Goal: Information Seeking & Learning: Learn about a topic

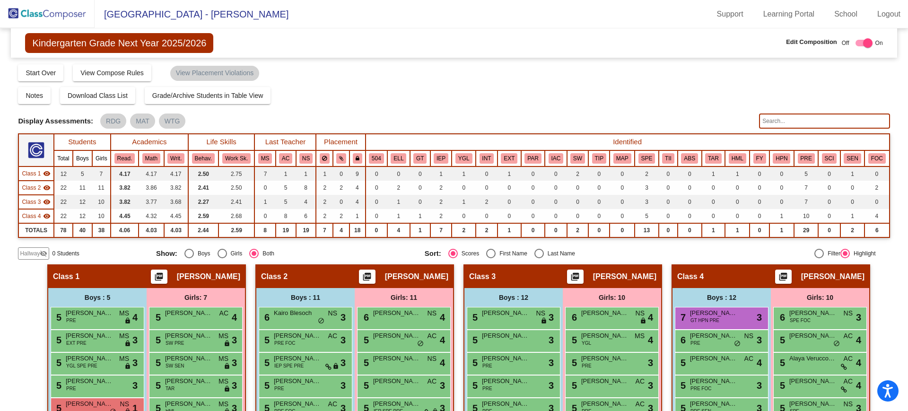
scroll to position [183, 0]
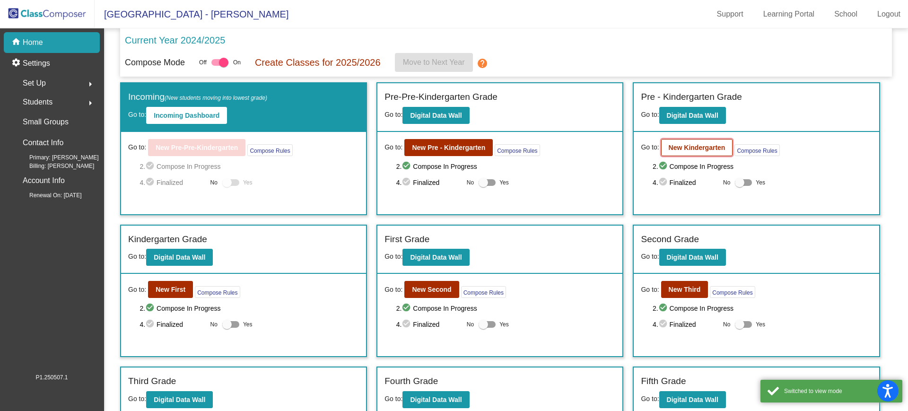
click at [713, 148] on b "New Kindergarten" at bounding box center [697, 148] width 57 height 8
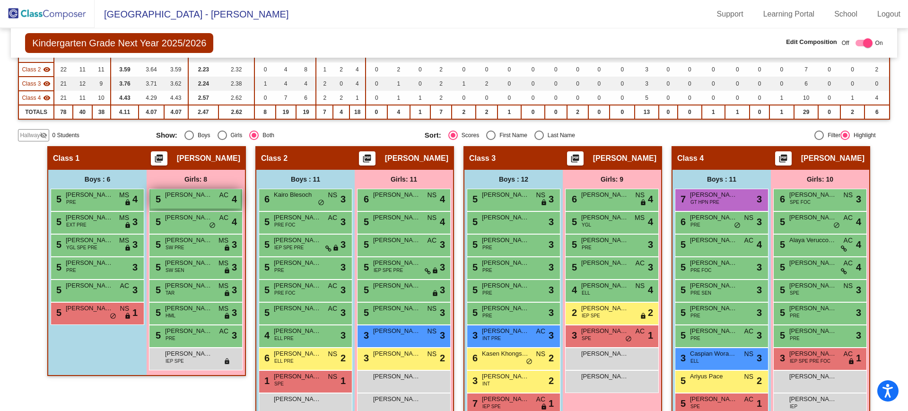
scroll to position [132, 0]
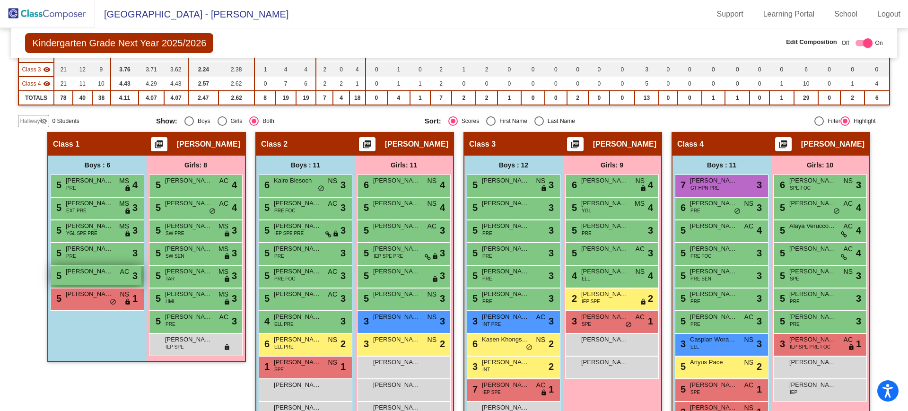
click at [93, 278] on div "5 [PERSON_NAME] AC lock do_not_disturb_alt 3" at bounding box center [96, 275] width 90 height 19
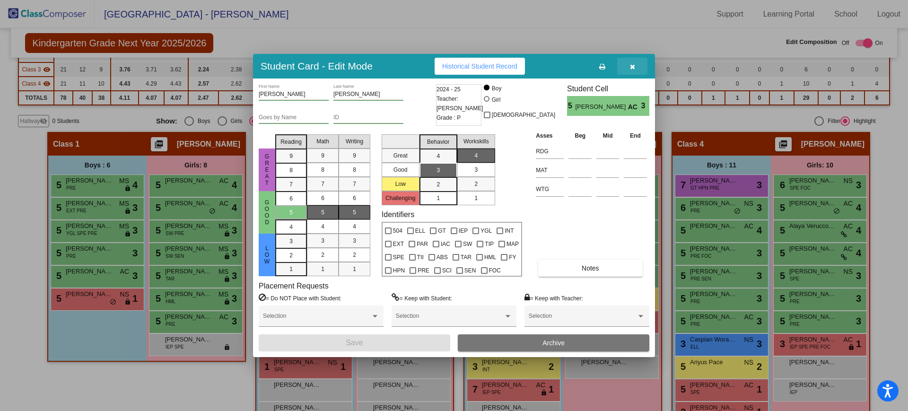
click at [631, 70] on icon "button" at bounding box center [632, 66] width 5 height 7
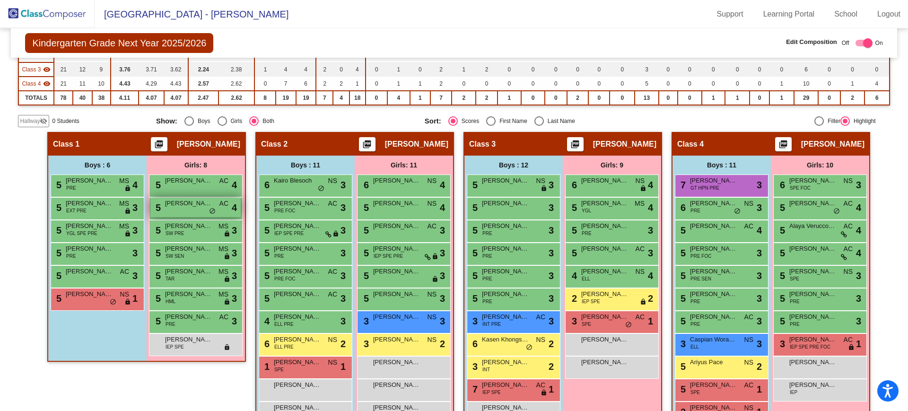
click at [186, 208] on div "5 [PERSON_NAME] AC lock do_not_disturb_alt 4" at bounding box center [195, 207] width 90 height 19
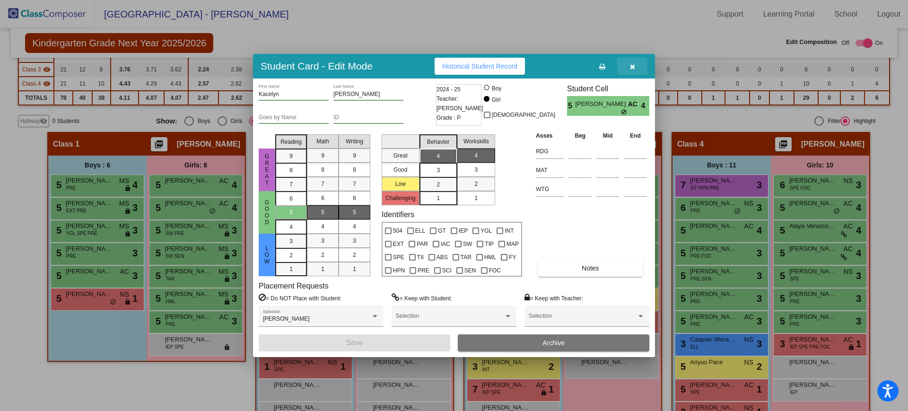
click at [633, 67] on icon "button" at bounding box center [632, 66] width 5 height 7
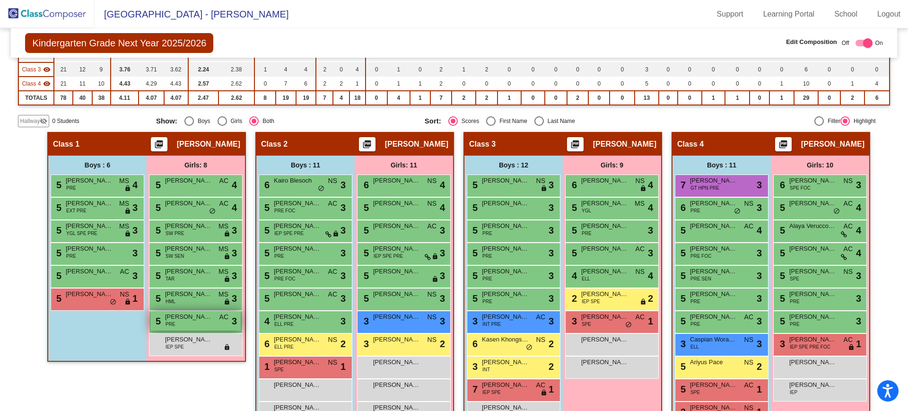
click at [190, 321] on div "5 [PERSON_NAME] PRE AC lock do_not_disturb_alt 3" at bounding box center [195, 320] width 90 height 19
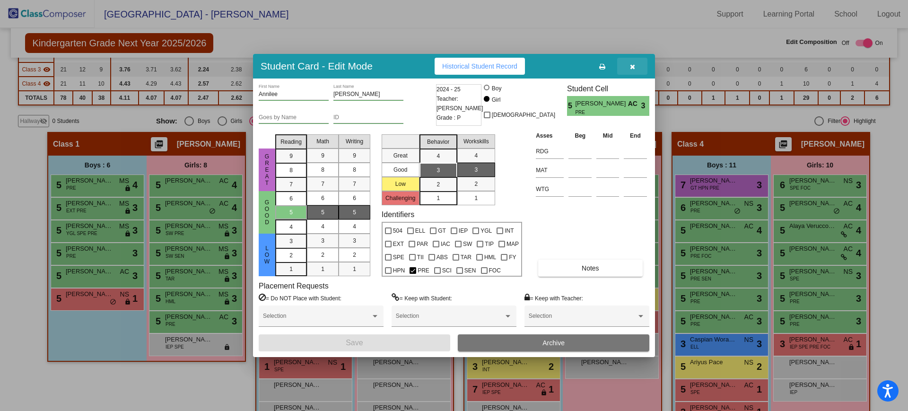
click at [632, 69] on icon "button" at bounding box center [632, 66] width 5 height 7
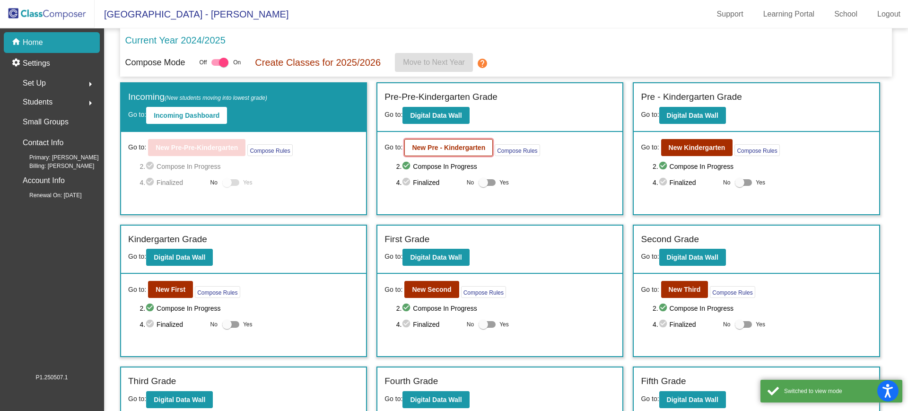
click at [453, 148] on b "New Pre - Kindergarten" at bounding box center [448, 148] width 73 height 8
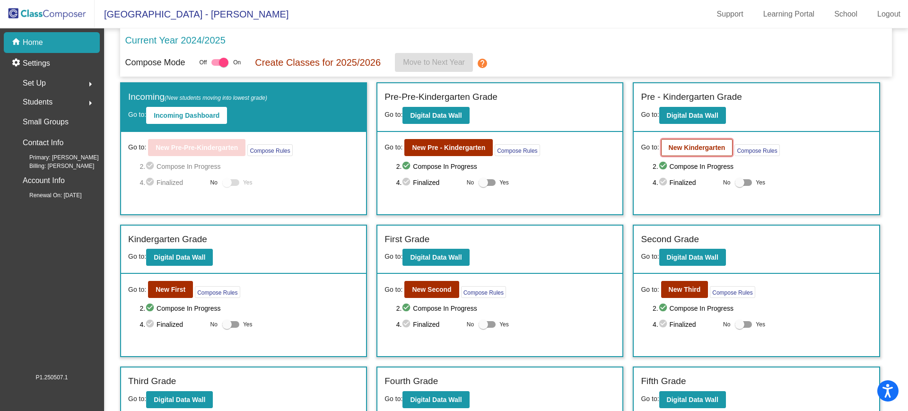
click at [708, 144] on b "New Kindergarten" at bounding box center [697, 148] width 57 height 8
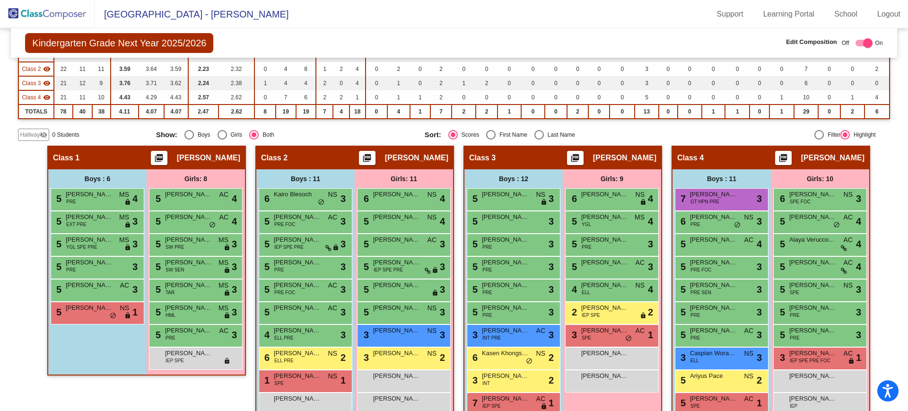
scroll to position [120, 0]
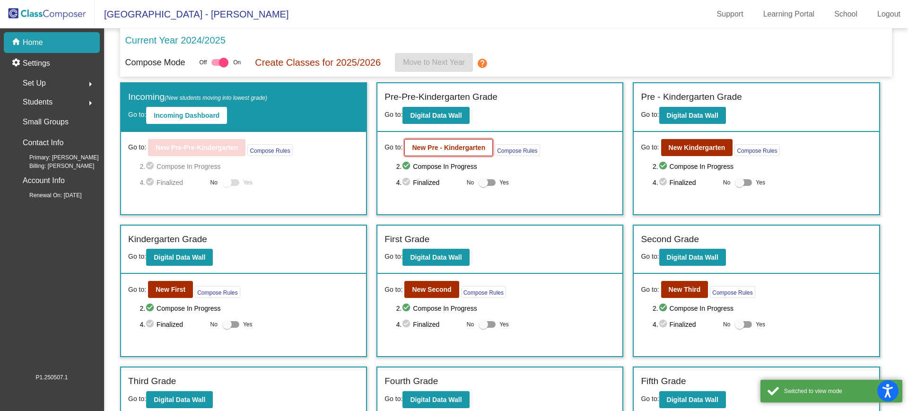
click at [440, 147] on b "New Pre - Kindergarten" at bounding box center [448, 148] width 73 height 8
click at [714, 150] on b "New Kindergarten" at bounding box center [697, 148] width 57 height 8
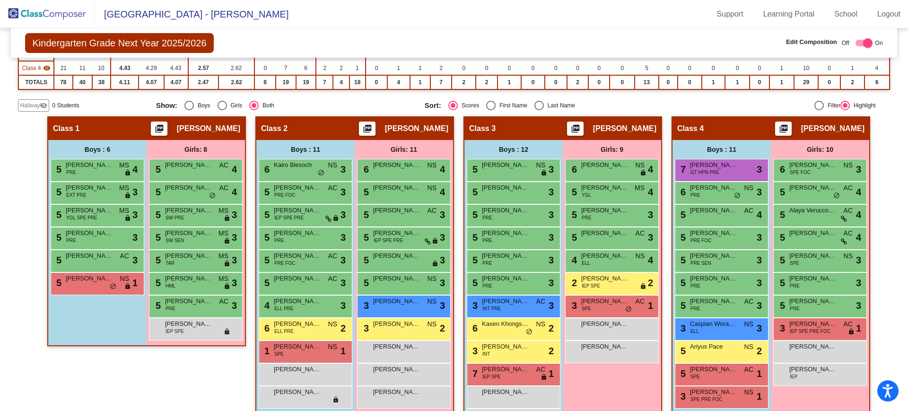
scroll to position [183, 0]
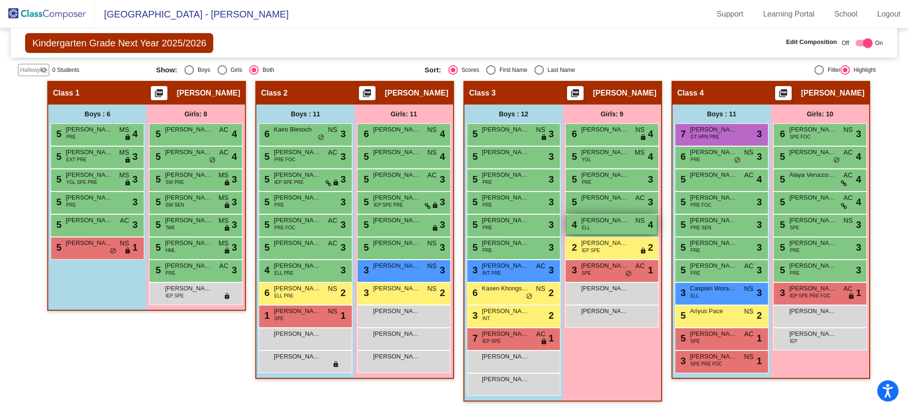
click at [597, 226] on div "4 [PERSON_NAME] ELL NS lock do_not_disturb_alt 4" at bounding box center [611, 224] width 90 height 19
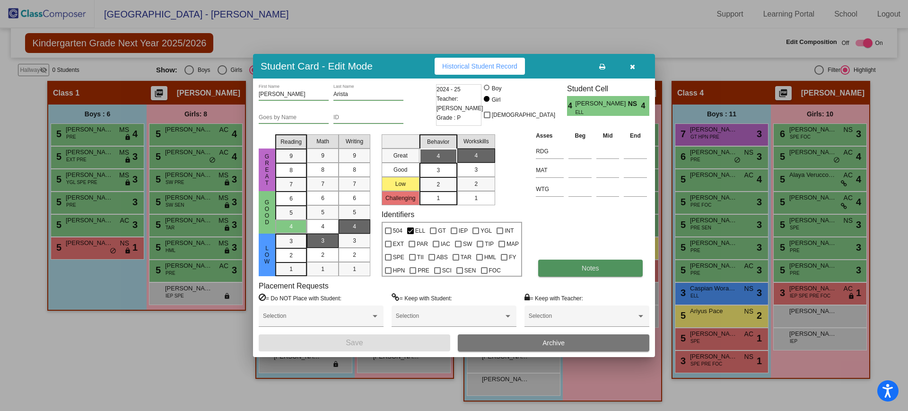
click at [584, 271] on span "Notes" at bounding box center [590, 268] width 17 height 8
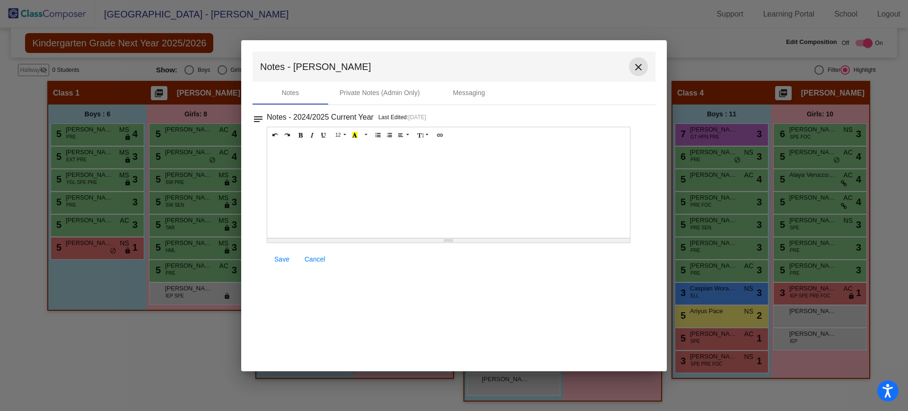
click at [636, 70] on mat-icon "close" at bounding box center [638, 66] width 11 height 11
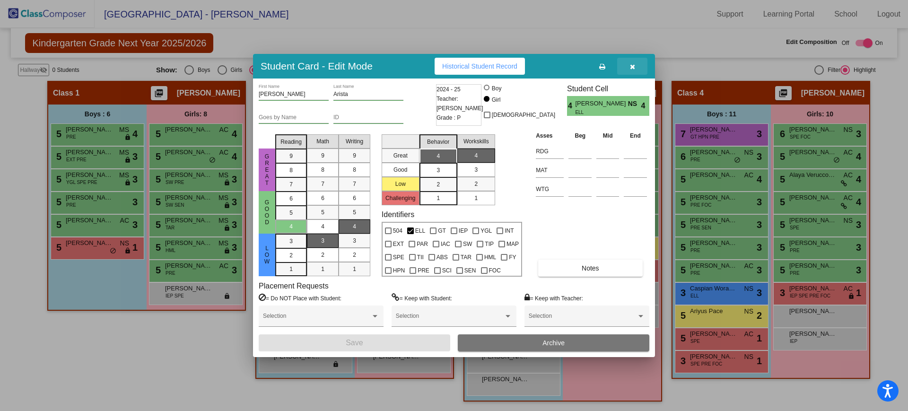
click at [632, 67] on icon "button" at bounding box center [632, 66] width 5 height 7
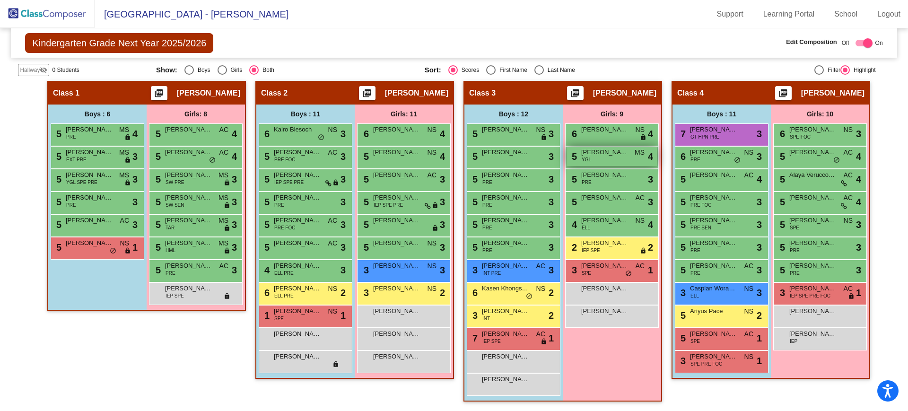
click at [604, 152] on span "[PERSON_NAME]" at bounding box center [604, 152] width 47 height 9
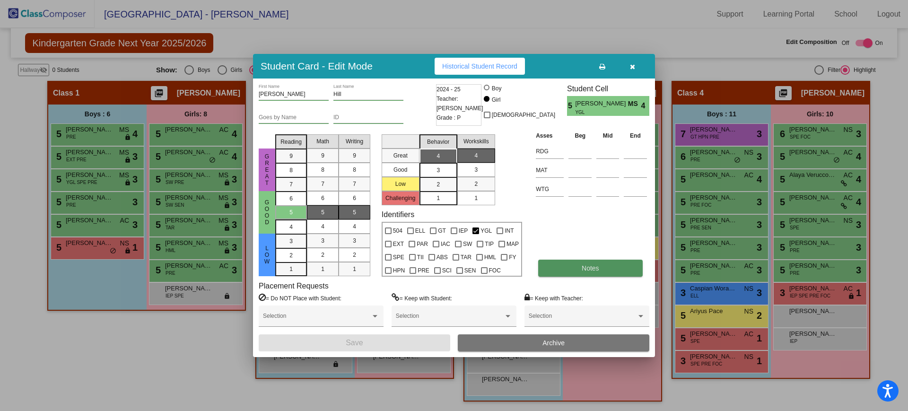
click at [587, 270] on span "Notes" at bounding box center [590, 268] width 17 height 8
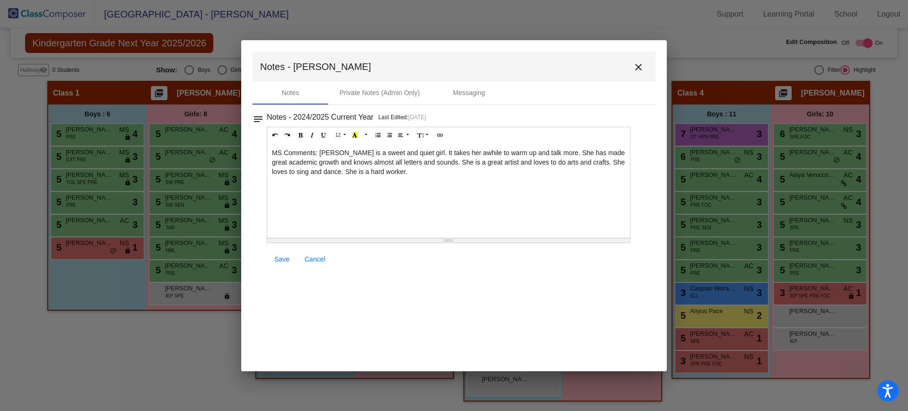
click at [635, 70] on mat-icon "close" at bounding box center [638, 66] width 11 height 11
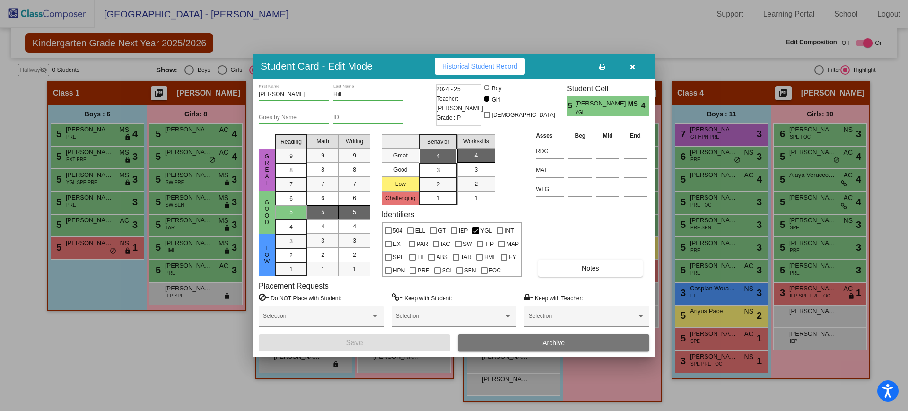
click at [630, 65] on icon "button" at bounding box center [632, 66] width 5 height 7
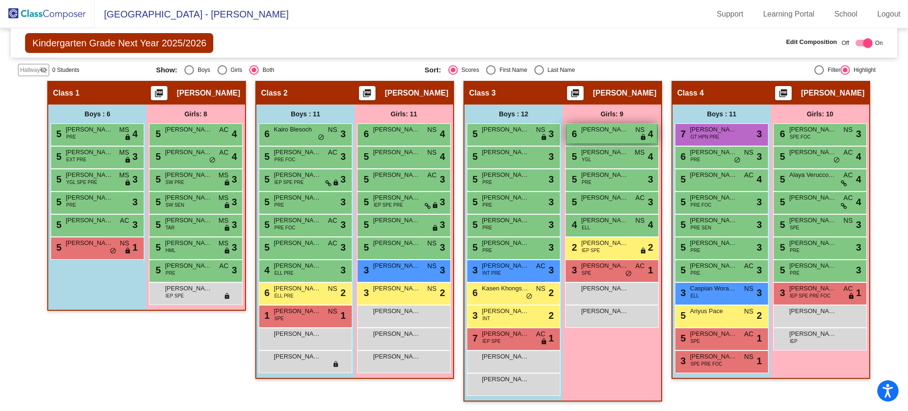
click at [597, 133] on span "[PERSON_NAME]" at bounding box center [604, 129] width 47 height 9
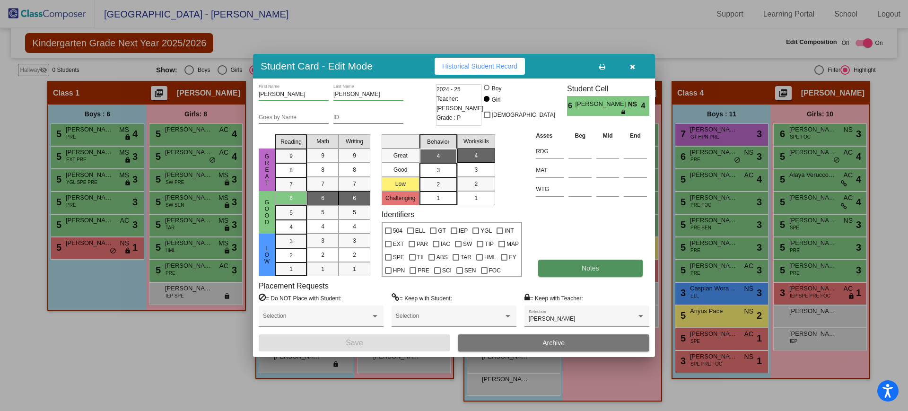
click at [602, 270] on button "Notes" at bounding box center [590, 268] width 104 height 17
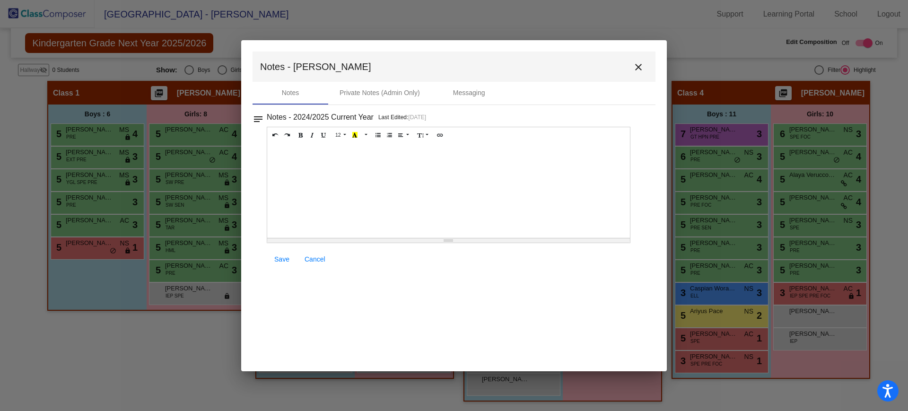
click at [636, 69] on mat-icon "close" at bounding box center [638, 66] width 11 height 11
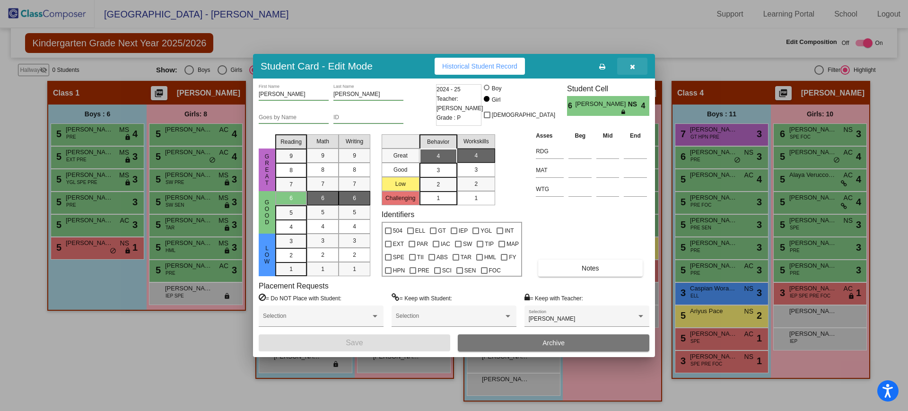
click at [631, 66] on icon "button" at bounding box center [632, 66] width 5 height 7
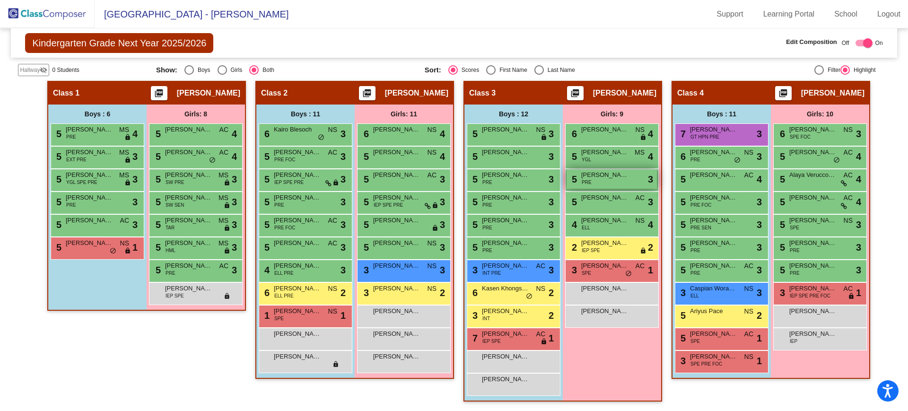
click at [621, 176] on span "[PERSON_NAME]" at bounding box center [604, 174] width 47 height 9
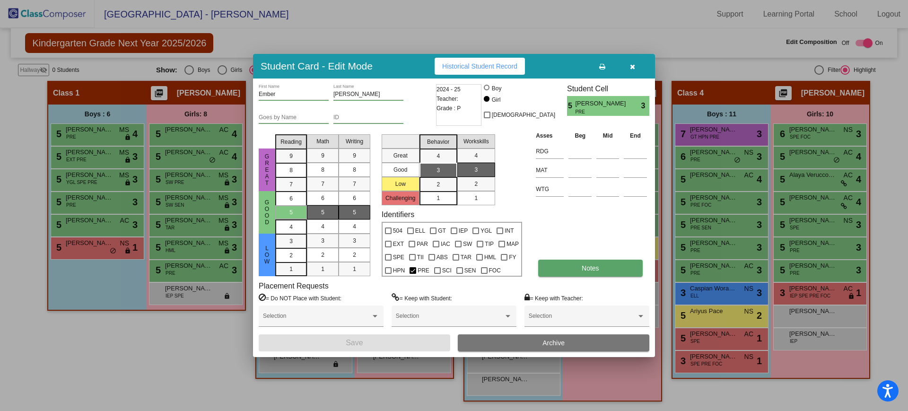
click at [585, 264] on span "Notes" at bounding box center [590, 268] width 17 height 8
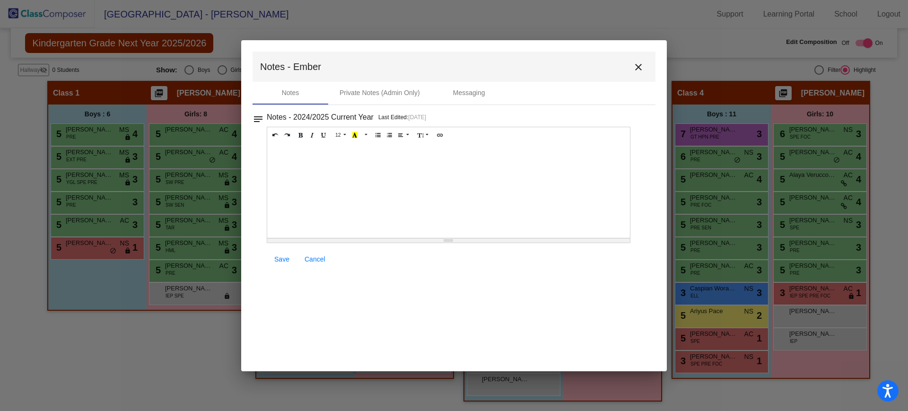
click at [641, 69] on mat-icon "close" at bounding box center [638, 66] width 11 height 11
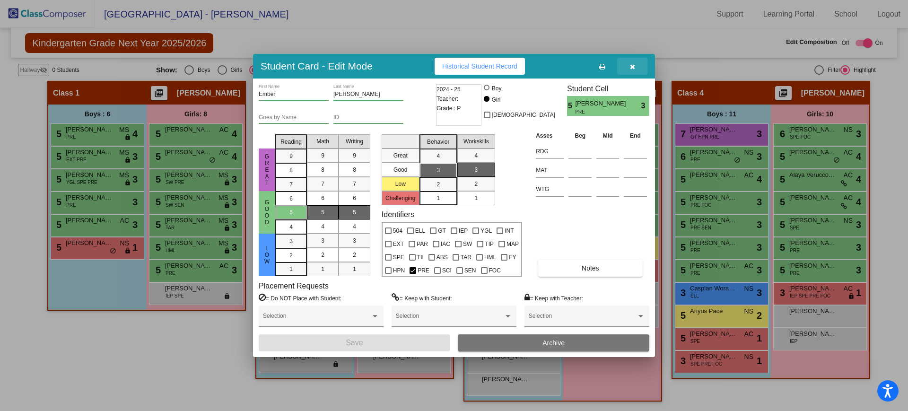
click at [635, 70] on button "button" at bounding box center [632, 66] width 30 height 17
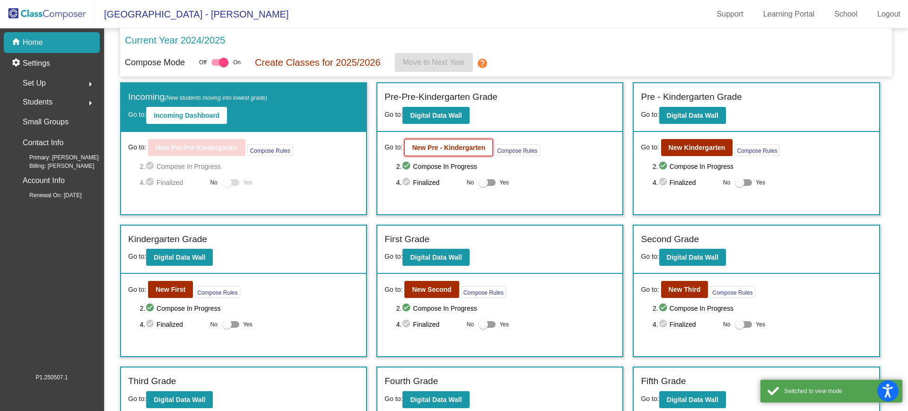
click at [456, 148] on b "New Pre - Kindergarten" at bounding box center [448, 148] width 73 height 8
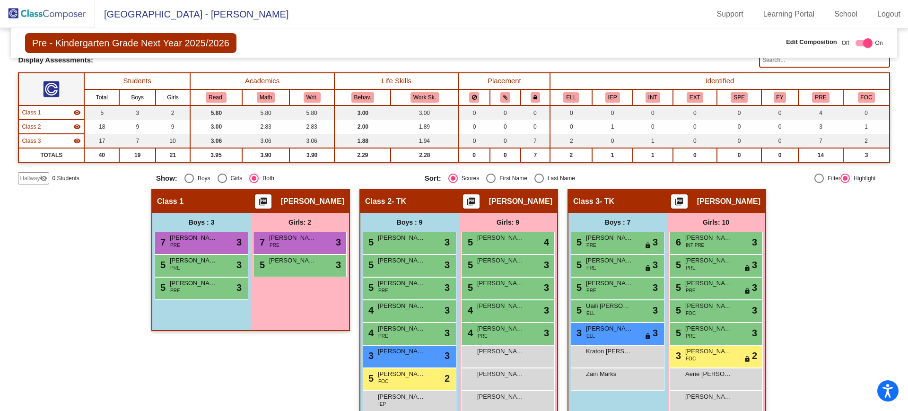
scroll to position [70, 0]
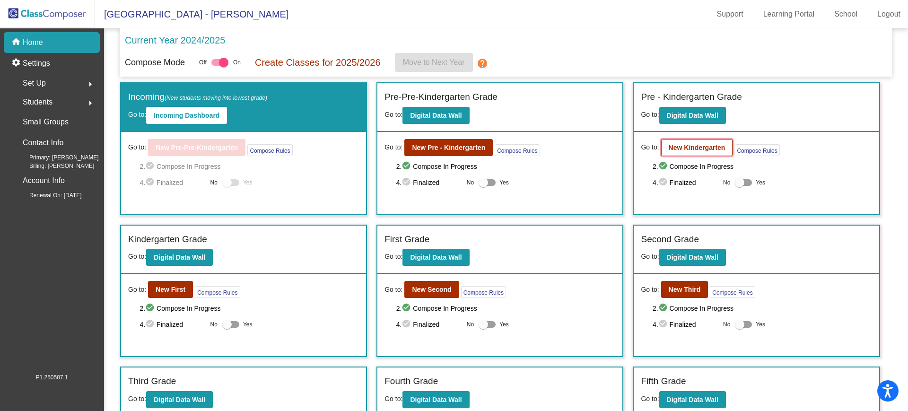
click at [706, 142] on button "New Kindergarten" at bounding box center [697, 147] width 72 height 17
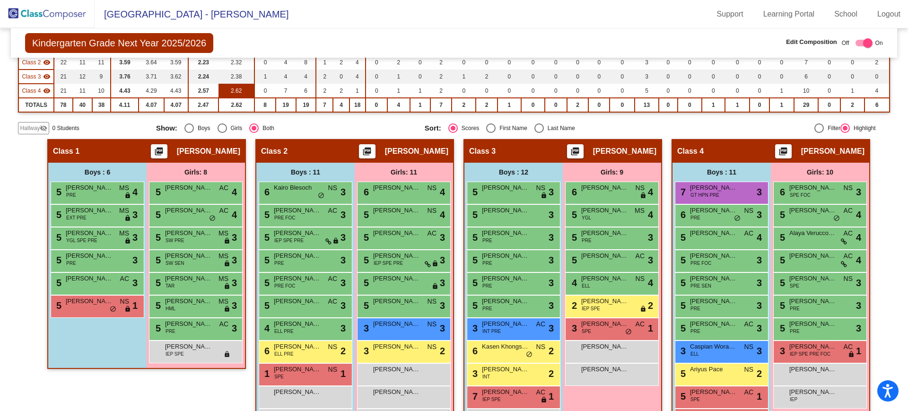
scroll to position [126, 0]
